Goal: Find specific page/section

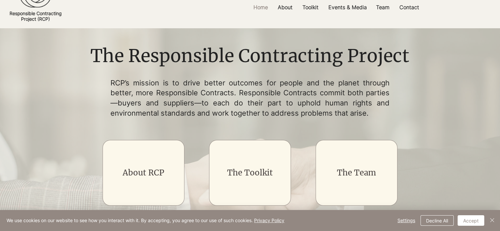
scroll to position [66, 0]
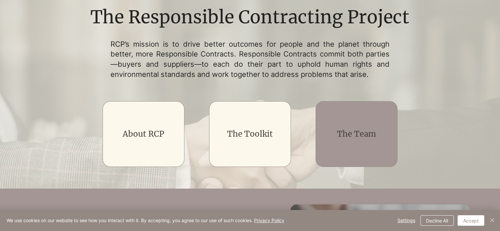
click at [352, 136] on link "The Team" at bounding box center [356, 134] width 39 height 10
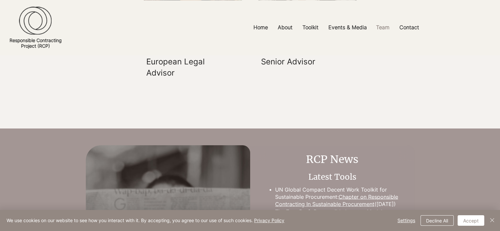
scroll to position [1122, 0]
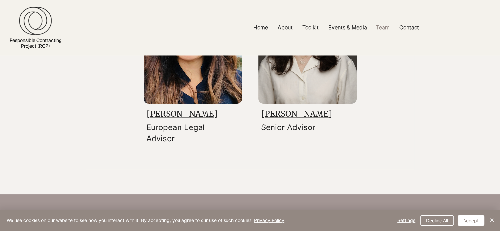
click at [289, 119] on link "[PERSON_NAME]" at bounding box center [296, 114] width 71 height 10
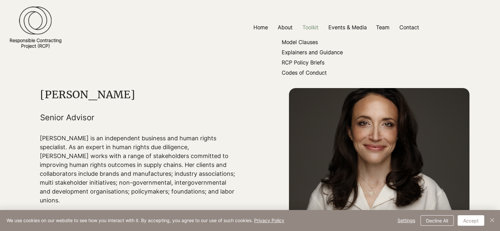
click at [314, 23] on p "Toolkit" at bounding box center [310, 27] width 23 height 15
